Goal: Task Accomplishment & Management: Use online tool/utility

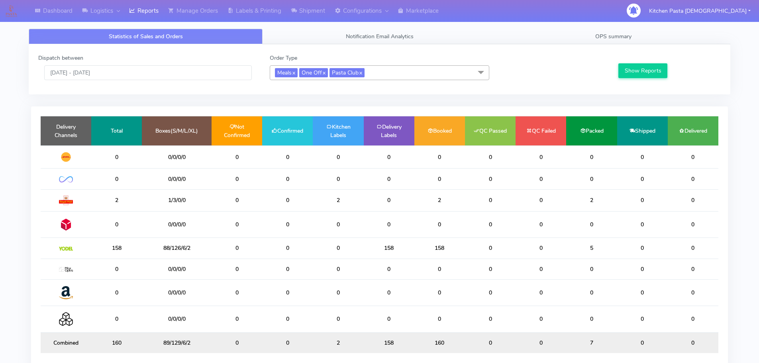
drag, startPoint x: 415, startPoint y: 75, endPoint x: 362, endPoint y: 107, distance: 62.2
click at [415, 75] on span "Meals x One Off x Pasta Club x" at bounding box center [380, 72] width 220 height 15
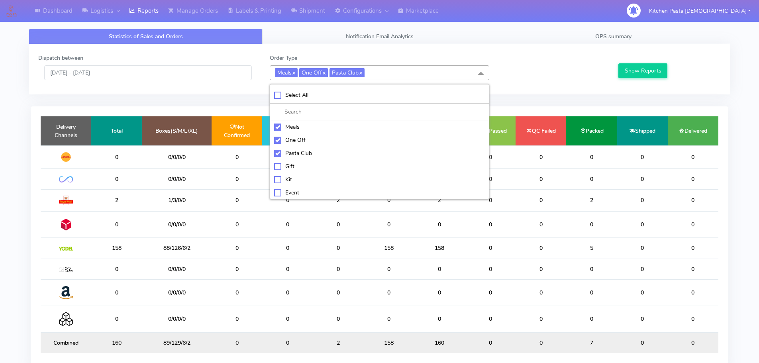
click at [288, 129] on div "Meals" at bounding box center [379, 127] width 211 height 8
checkbox input "false"
click at [292, 139] on div "One Off" at bounding box center [379, 140] width 211 height 8
checkbox input "false"
drag, startPoint x: 295, startPoint y: 149, endPoint x: 296, endPoint y: 155, distance: 6.4
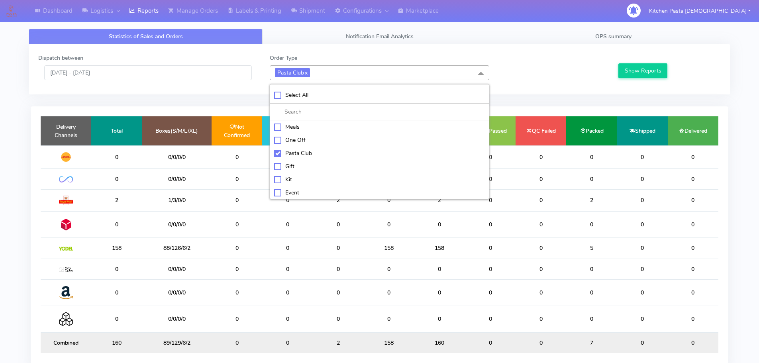
click at [296, 150] on li "Pasta Club" at bounding box center [379, 153] width 219 height 13
checkbox input "false"
click at [292, 183] on div "Kit" at bounding box center [379, 179] width 211 height 8
checkbox input "true"
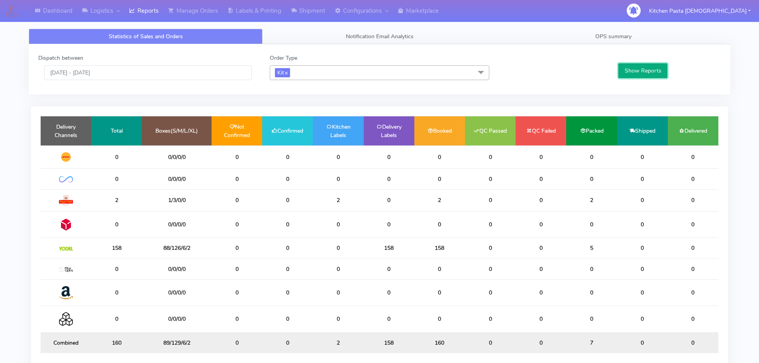
click at [628, 67] on button "Show Reports" at bounding box center [643, 70] width 49 height 15
click at [315, 14] on link "Shipment" at bounding box center [308, 11] width 44 height 22
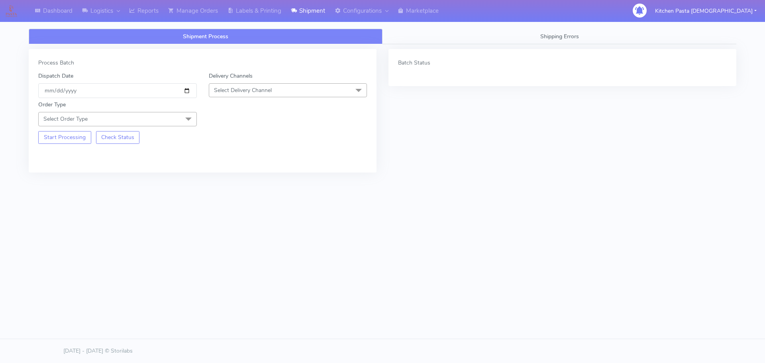
click at [268, 89] on span "Select Delivery Channel" at bounding box center [243, 91] width 58 height 8
click at [220, 182] on div "Yodel" at bounding box center [288, 180] width 150 height 8
click at [166, 116] on span "Select Order Type" at bounding box center [117, 119] width 159 height 14
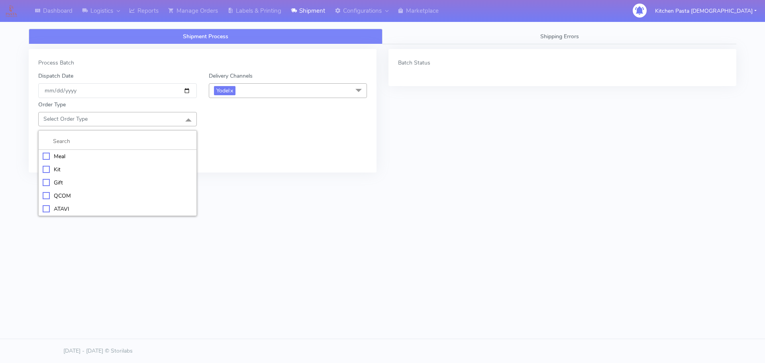
click at [44, 171] on div "Kit" at bounding box center [118, 169] width 150 height 8
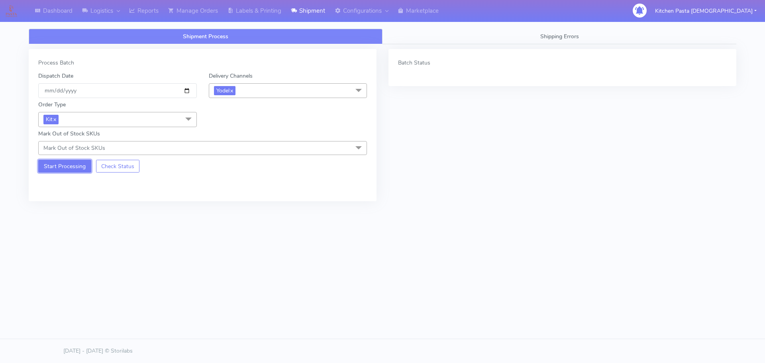
click at [72, 165] on button "Start Processing" at bounding box center [64, 166] width 53 height 13
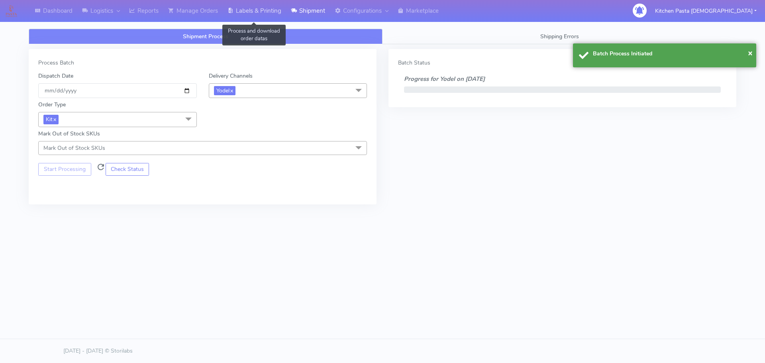
click at [266, 13] on link "Labels & Printing" at bounding box center [254, 11] width 63 height 22
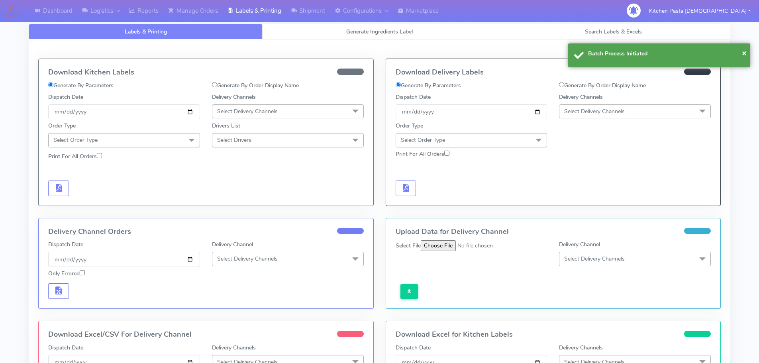
click at [578, 113] on span "Select Delivery Channels" at bounding box center [595, 112] width 61 height 8
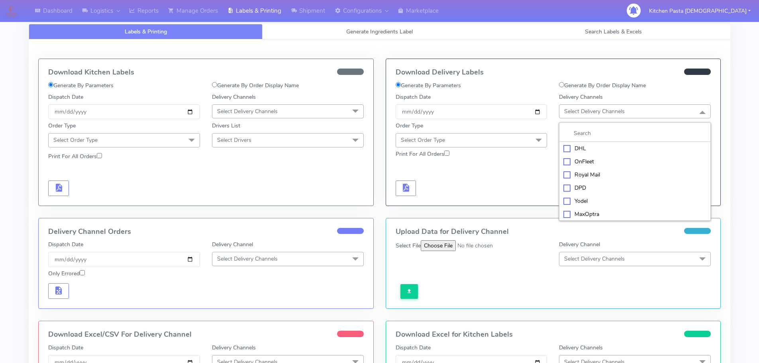
click at [574, 197] on li "Yodel" at bounding box center [635, 201] width 151 height 13
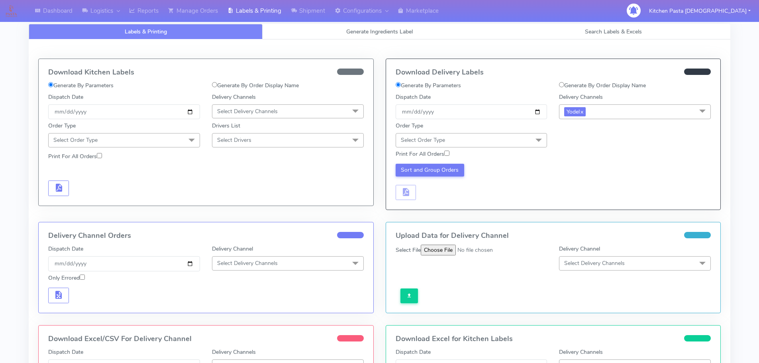
click at [526, 140] on span "Select Order Type" at bounding box center [472, 140] width 152 height 14
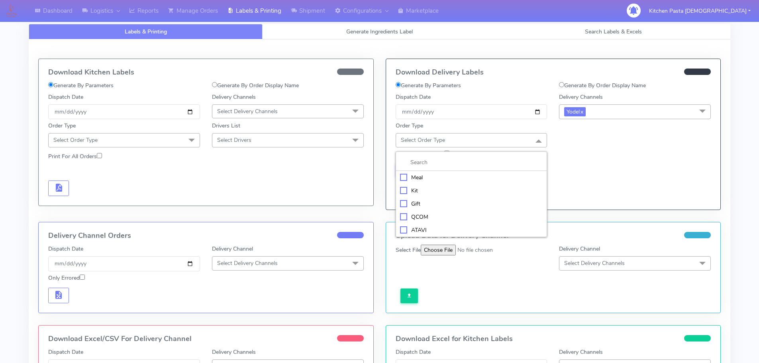
click at [414, 194] on div "Kit" at bounding box center [471, 191] width 143 height 8
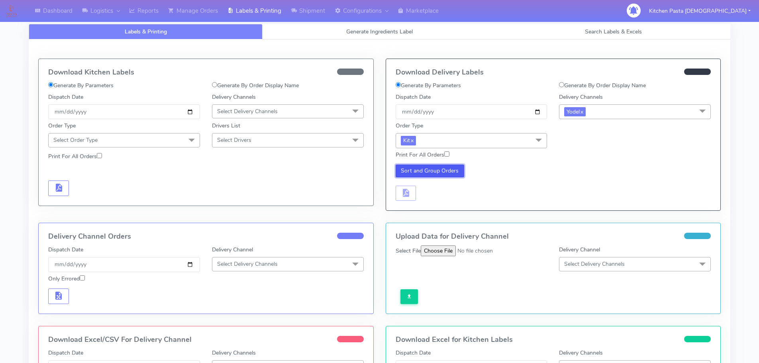
click at [421, 172] on button "Sort and Group Orders" at bounding box center [430, 171] width 69 height 13
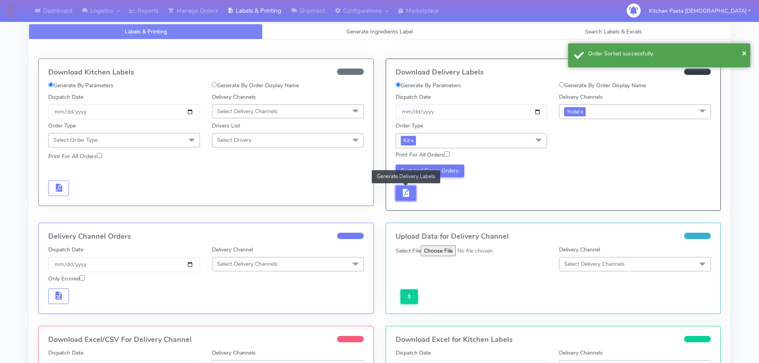
click at [409, 193] on span "button" at bounding box center [406, 195] width 10 height 8
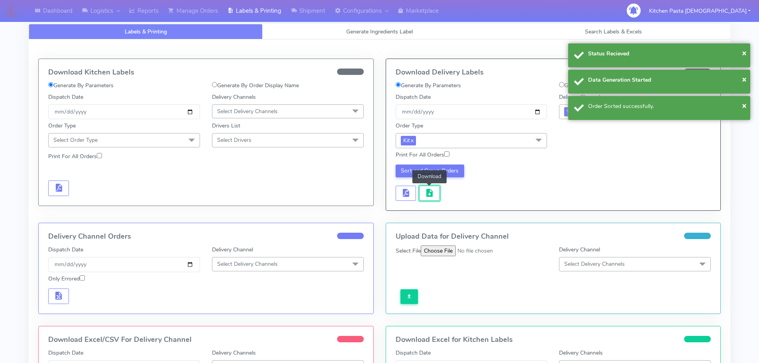
click at [425, 198] on span "button" at bounding box center [430, 195] width 10 height 8
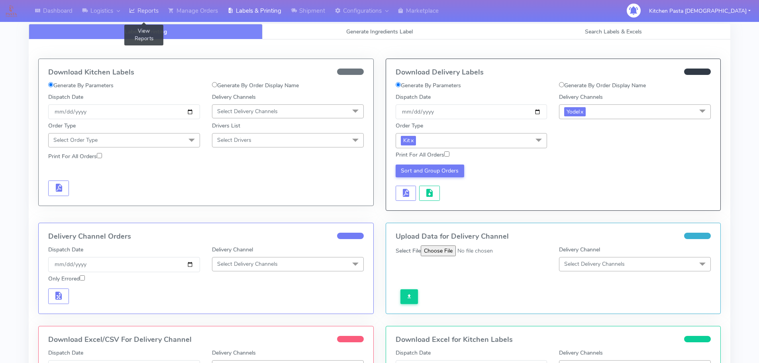
click at [156, 8] on link "Reports" at bounding box center [143, 11] width 39 height 22
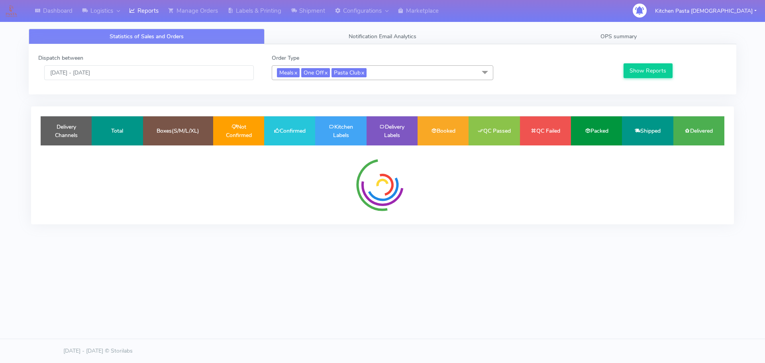
click at [415, 75] on span "Meals x One Off x Pasta Club x" at bounding box center [383, 72] width 222 height 15
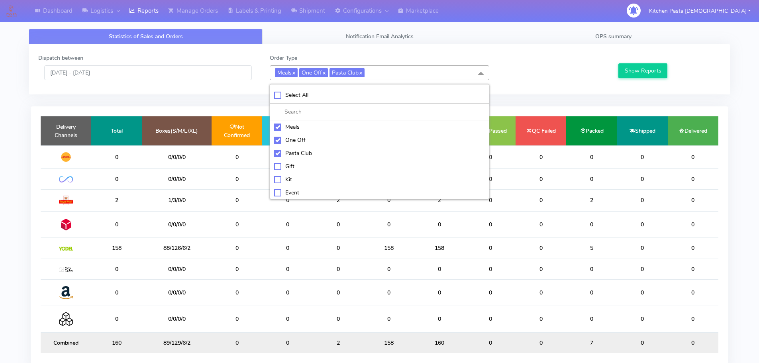
drag, startPoint x: 303, startPoint y: 124, endPoint x: 303, endPoint y: 140, distance: 15.9
click at [303, 128] on div "Meals" at bounding box center [379, 127] width 211 height 8
checkbox input "false"
click at [303, 140] on div "One Off" at bounding box center [379, 140] width 211 height 8
checkbox input "false"
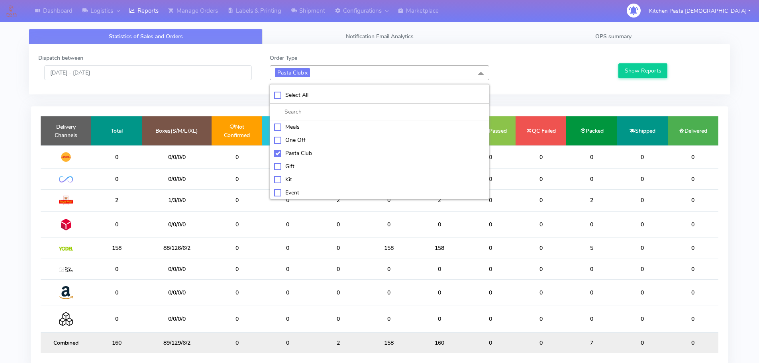
click at [303, 151] on div "Pasta Club" at bounding box center [379, 153] width 211 height 8
checkbox input "false"
click at [310, 189] on div "ATAVI" at bounding box center [379, 191] width 211 height 8
checkbox input "true"
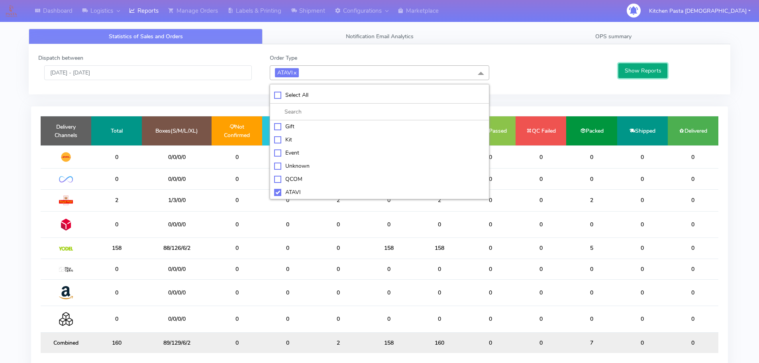
click at [633, 65] on button "Show Reports" at bounding box center [643, 70] width 49 height 15
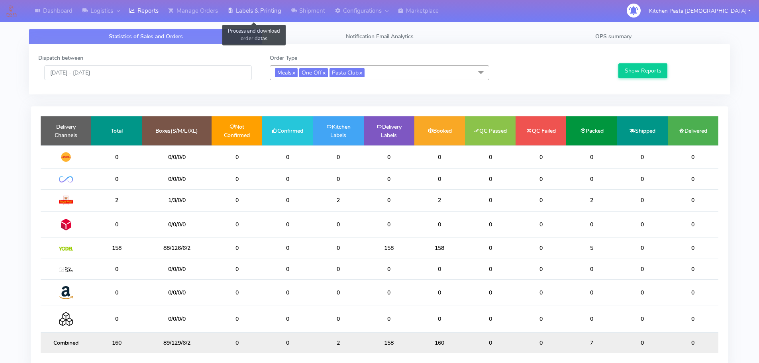
click at [263, 7] on link "Labels & Printing" at bounding box center [254, 11] width 63 height 22
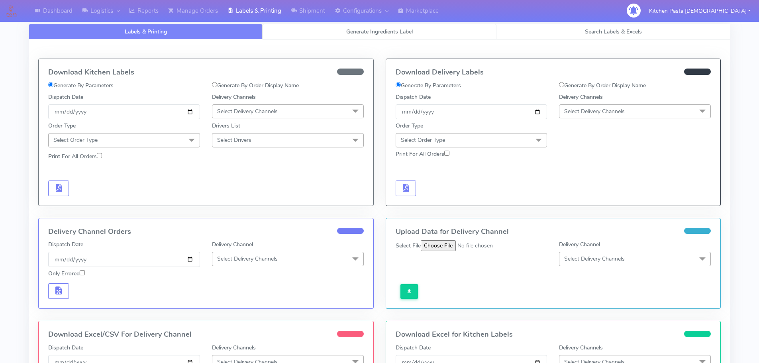
click at [311, 26] on link "Generate Ingredients Label" at bounding box center [380, 32] width 234 height 16
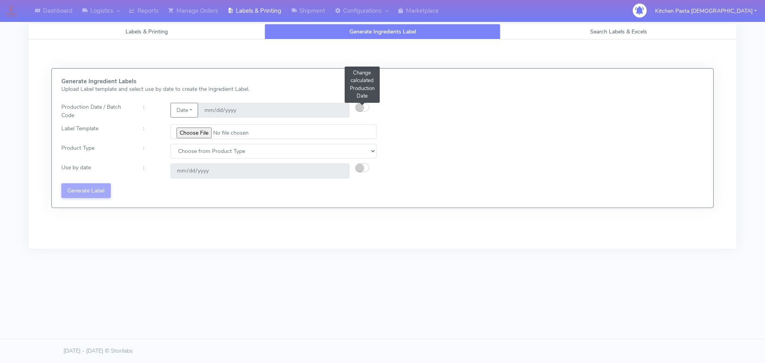
drag, startPoint x: 368, startPoint y: 104, endPoint x: 418, endPoint y: 41, distance: 80.5
click at [366, 104] on button "button" at bounding box center [363, 107] width 14 height 9
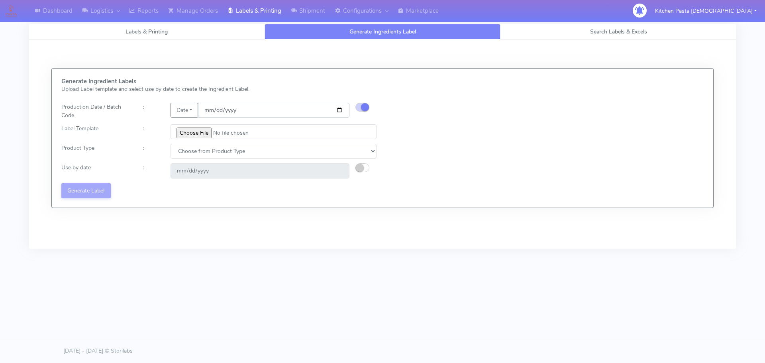
drag, startPoint x: 341, startPoint y: 110, endPoint x: 330, endPoint y: 130, distance: 23.4
click at [340, 110] on input "[DATE]" at bounding box center [274, 110] width 152 height 15
type input "[DATE]"
click at [195, 130] on input "file" at bounding box center [274, 131] width 206 height 15
type input "C:\fakepath\Pasta [DEMOGRAPHIC_DATA] Lobster crab and prawn ravioli dinner kit …"
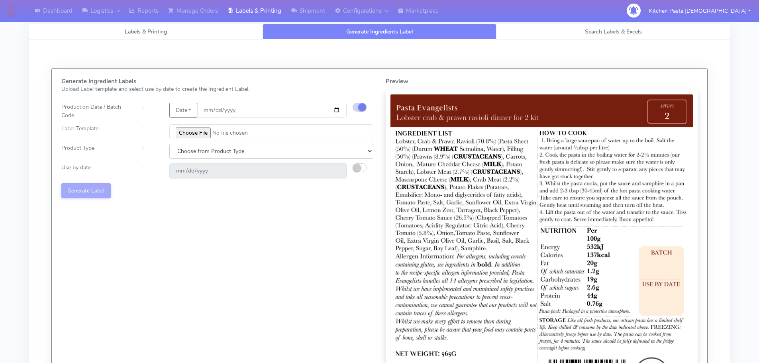
click at [179, 148] on select "Choose from Product Type ECOM ERETAIL CIRCULAR CIRC_DESERTS LASAGNE" at bounding box center [271, 151] width 204 height 15
select select "1"
click at [169, 144] on select "Choose from Product Type ECOM ERETAIL CIRCULAR CIRC_DESERTS LASAGNE" at bounding box center [271, 151] width 204 height 15
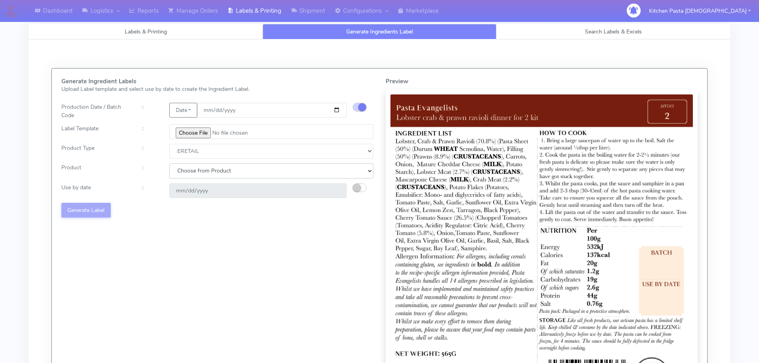
click at [193, 177] on select "Choose from Product PLAIN PASTA FILLED PASTA BUTTER (INTERNAL PRODUCTION) BUTTE…" at bounding box center [271, 170] width 204 height 15
select select "0"
click at [169, 163] on select "Choose from Product PLAIN PASTA FILLED PASTA BUTTER (INTERNAL PRODUCTION) BUTTE…" at bounding box center [271, 170] width 204 height 15
click at [355, 189] on small "button" at bounding box center [357, 188] width 8 height 8
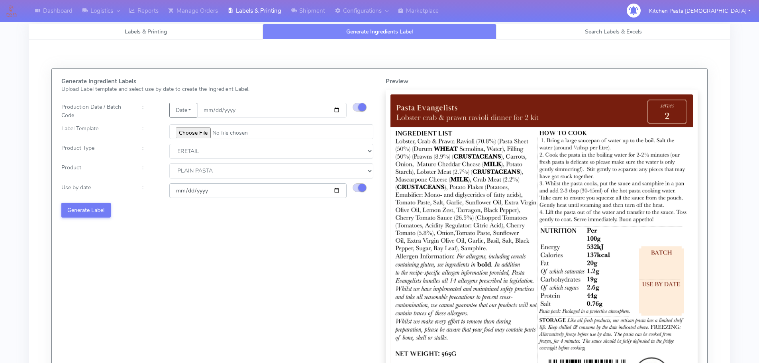
click at [338, 192] on input "[DATE]" at bounding box center [257, 190] width 177 height 15
type input "[DATE]"
click at [96, 210] on button "Generate Label" at bounding box center [85, 210] width 49 height 15
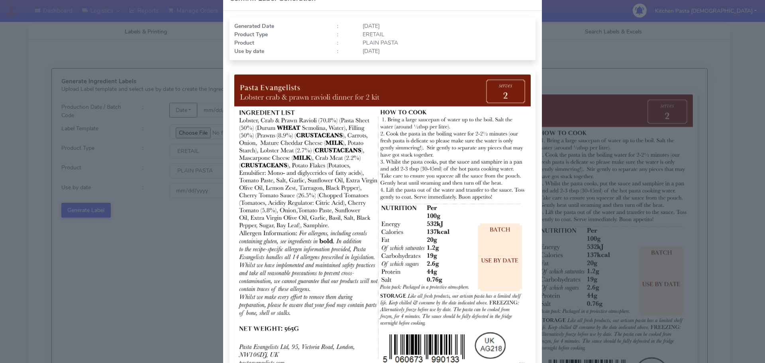
scroll to position [80, 0]
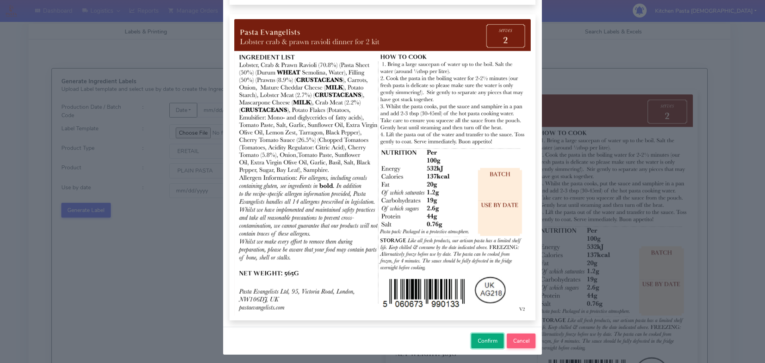
click at [484, 343] on span "Confirm" at bounding box center [488, 341] width 20 height 8
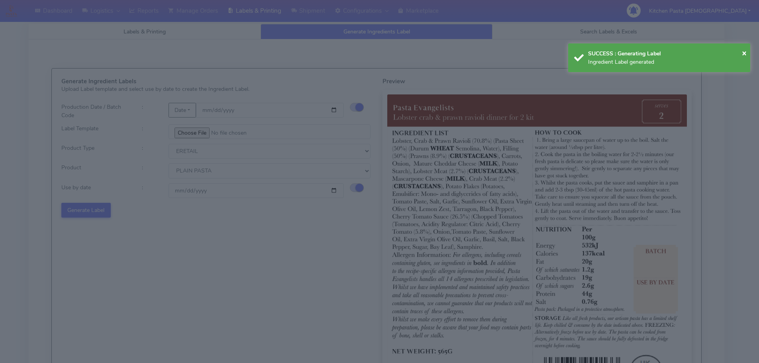
select select
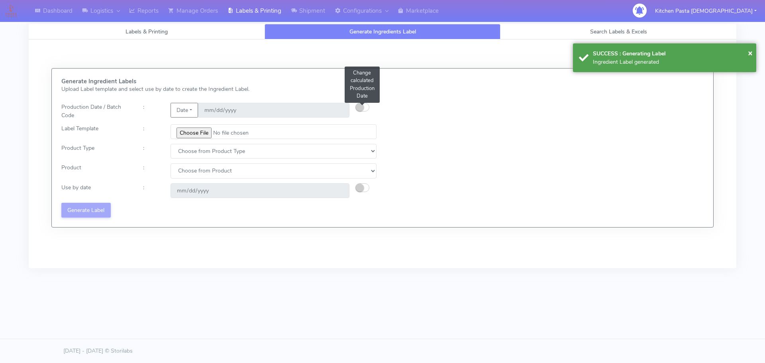
drag, startPoint x: 367, startPoint y: 106, endPoint x: 419, endPoint y: 45, distance: 80.3
click at [367, 106] on button "button" at bounding box center [363, 107] width 14 height 9
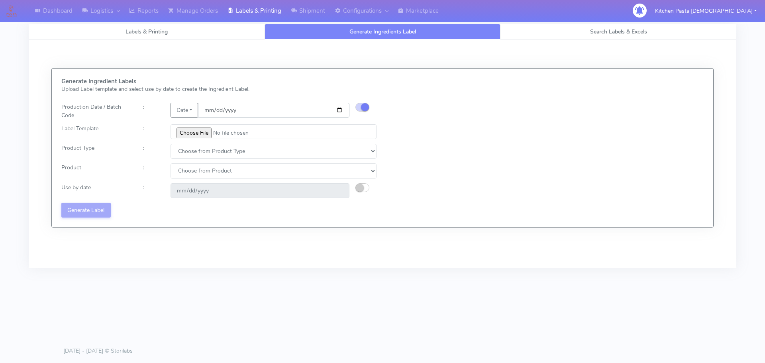
click at [341, 108] on input "date" at bounding box center [274, 110] width 152 height 15
type input "[DATE]"
click at [192, 136] on input "file" at bounding box center [274, 131] width 206 height 15
type input "C:\fakepath\Pasta [DEMOGRAPHIC_DATA] spicy 'nduja mafaldine kit for 2 v5.jpg"
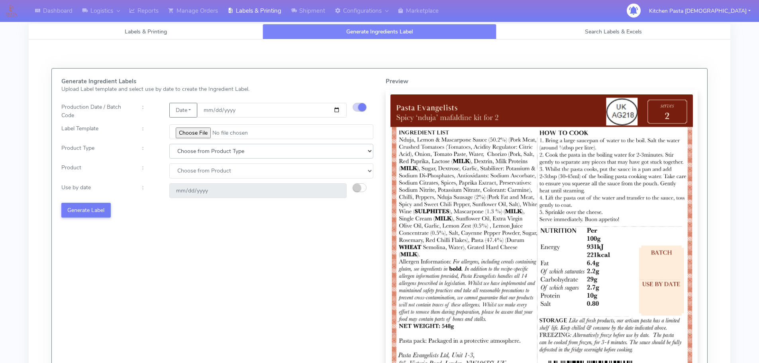
drag, startPoint x: 207, startPoint y: 148, endPoint x: 201, endPoint y: 157, distance: 11.5
click at [206, 151] on select "Choose from Product Type ECOM ERETAIL CIRCULAR CIRC_DESERTS LASAGNE" at bounding box center [271, 151] width 204 height 15
select select "1"
click at [169, 144] on select "Choose from Product Type ECOM ERETAIL CIRCULAR CIRC_DESERTS LASAGNE" at bounding box center [271, 151] width 204 height 15
click at [194, 175] on select "Choose from Product PLAIN PASTA FILLED PASTA BUTTER (INTERNAL PRODUCTION) BUTTE…" at bounding box center [271, 170] width 204 height 15
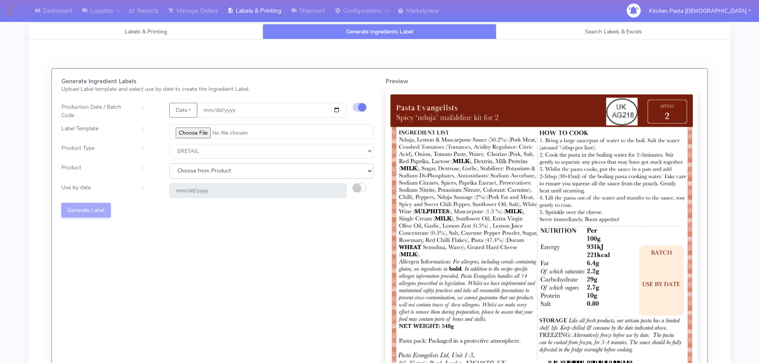
select select "0"
click at [169, 163] on select "Choose from Product PLAIN PASTA FILLED PASTA BUTTER (INTERNAL PRODUCTION) BUTTE…" at bounding box center [271, 170] width 204 height 15
click at [358, 188] on small "button" at bounding box center [357, 188] width 8 height 8
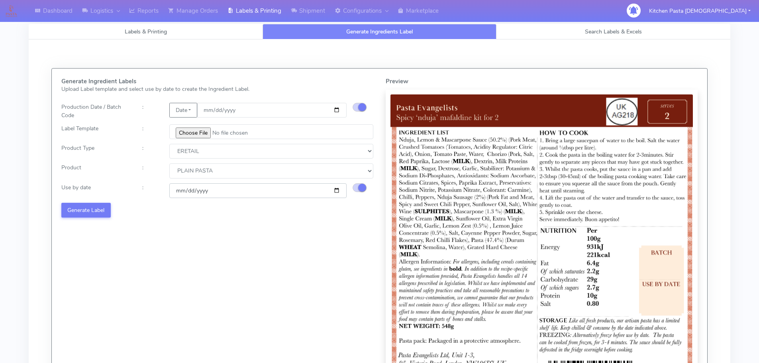
click at [335, 189] on input "[DATE]" at bounding box center [257, 190] width 177 height 15
type input "[DATE]"
click at [96, 214] on button "Generate Label" at bounding box center [85, 210] width 49 height 15
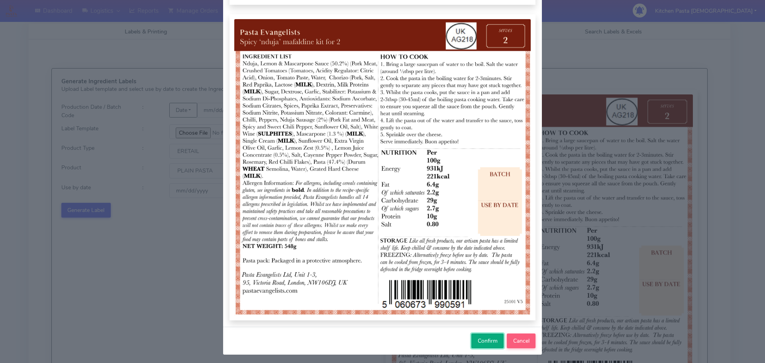
click at [486, 343] on span "Confirm" at bounding box center [488, 341] width 20 height 8
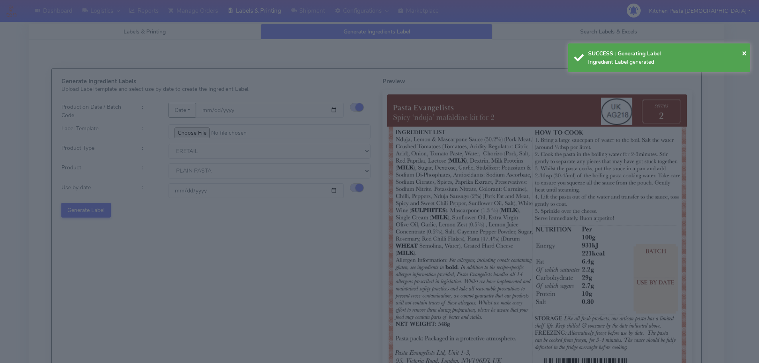
select select
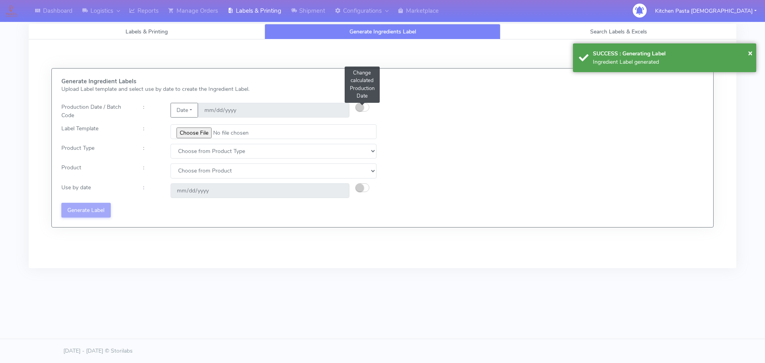
click at [361, 108] on small "button" at bounding box center [360, 107] width 8 height 8
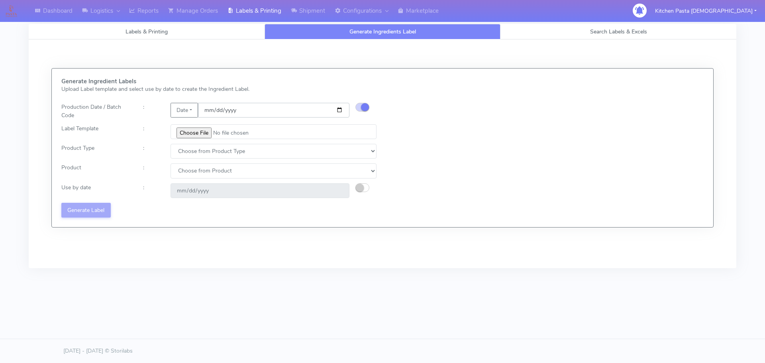
click at [338, 110] on input "date" at bounding box center [274, 110] width 152 height 15
type input "[DATE]"
click at [198, 133] on input "file" at bounding box center [274, 131] width 206 height 15
type input "C:\fakepath\Pasta Evangelists Carbonara Spaghetti dinner kit for 2 v4.jpg"
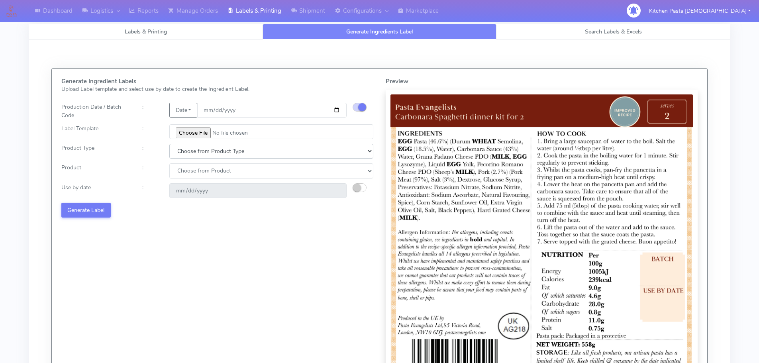
click at [189, 151] on select "Choose from Product Type ECOM ERETAIL CIRCULAR CIRC_DESERTS LASAGNE" at bounding box center [271, 151] width 204 height 15
select select "1"
click at [169, 144] on select "Choose from Product Type ECOM ERETAIL CIRCULAR CIRC_DESERTS LASAGNE" at bounding box center [271, 151] width 204 height 15
click at [191, 175] on select "Choose from Product PLAIN PASTA FILLED PASTA BUTTER (INTERNAL PRODUCTION) BUTTE…" at bounding box center [271, 170] width 204 height 15
select select "0"
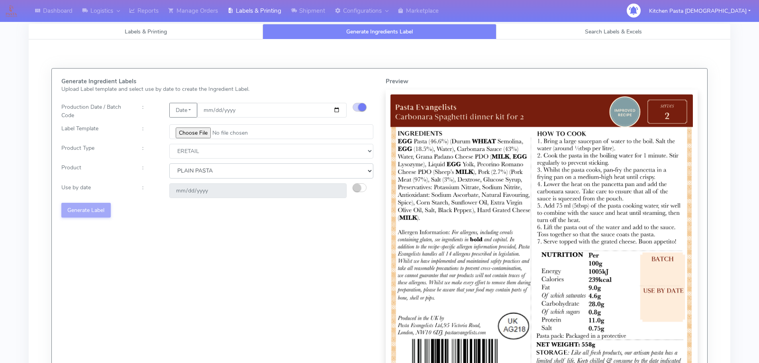
click at [169, 163] on select "Choose from Product PLAIN PASTA FILLED PASTA BUTTER (INTERNAL PRODUCTION) BUTTE…" at bounding box center [271, 170] width 204 height 15
click at [358, 188] on small "button" at bounding box center [357, 188] width 8 height 8
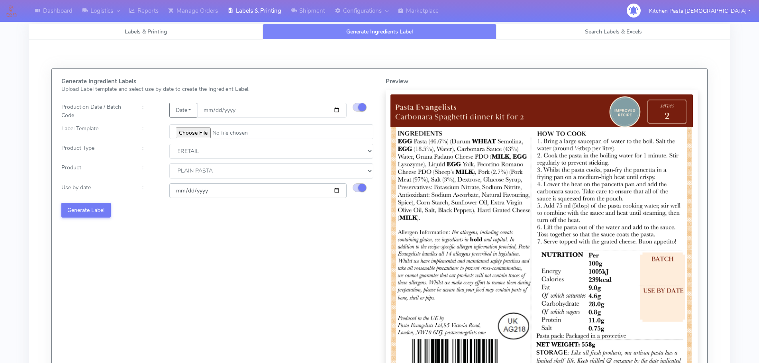
click at [336, 192] on input "[DATE]" at bounding box center [257, 190] width 177 height 15
type input "[DATE]"
click at [92, 207] on button "Generate Label" at bounding box center [85, 210] width 49 height 15
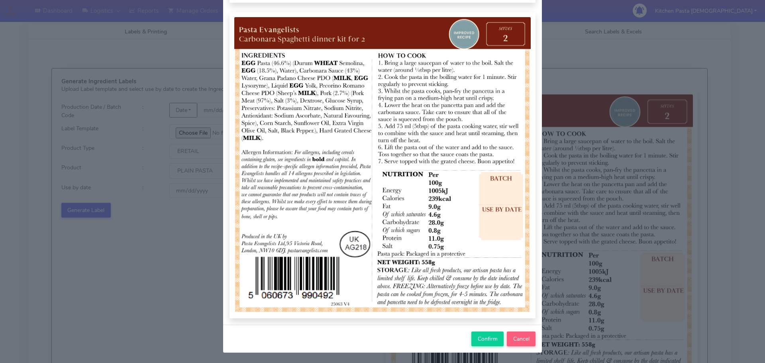
scroll to position [83, 0]
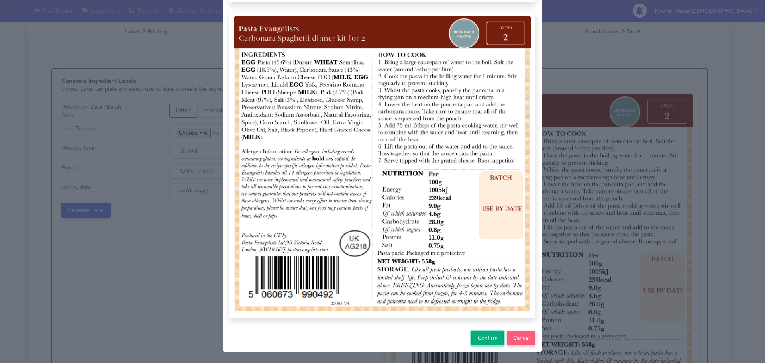
click at [483, 341] on span "Confirm" at bounding box center [488, 338] width 20 height 8
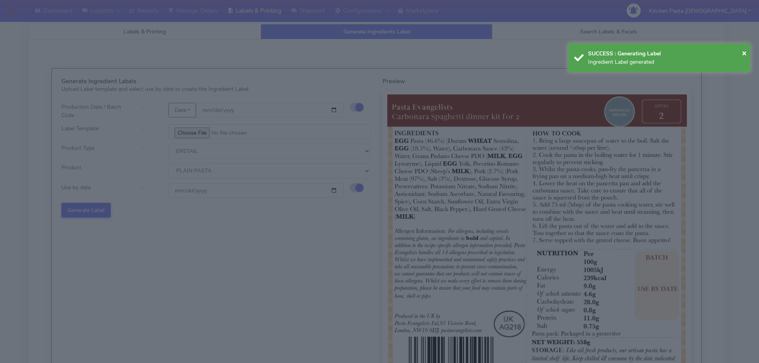
select select
